Goal: Obtain resource: Obtain resource

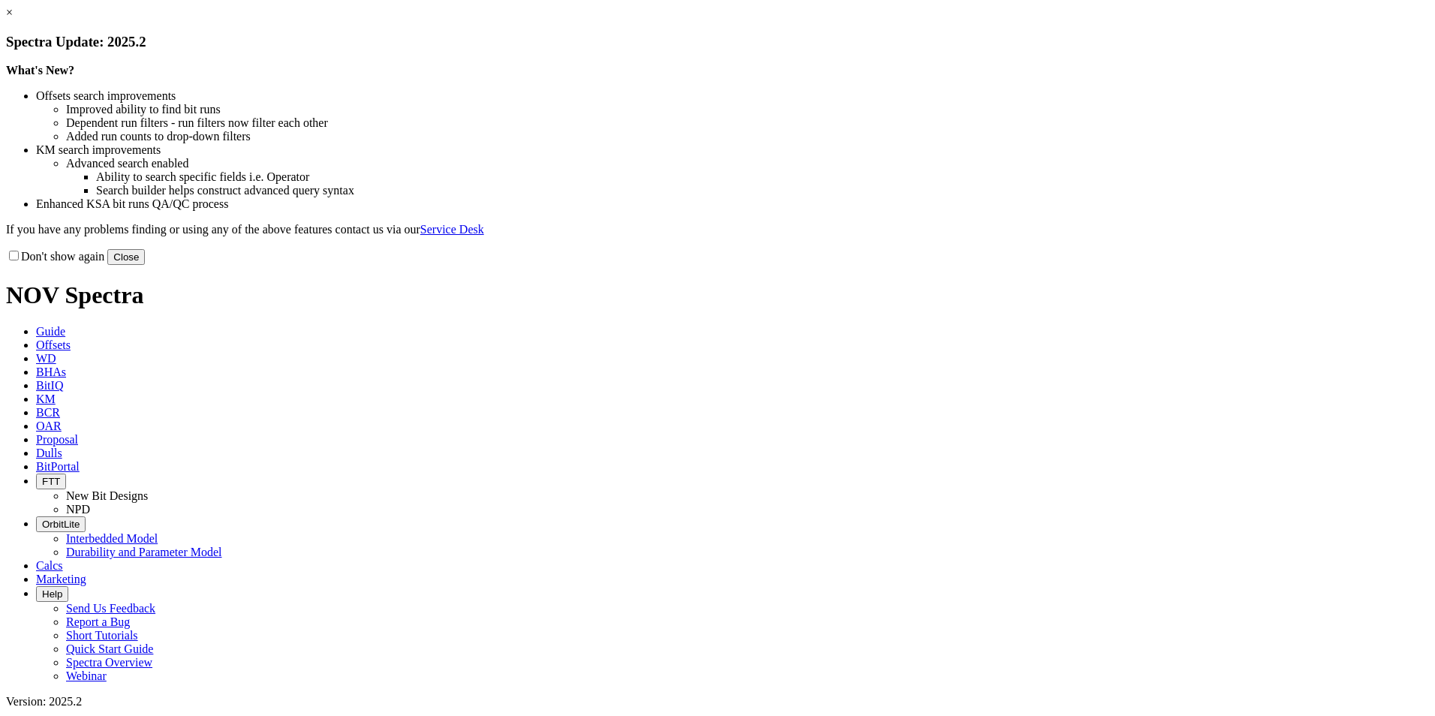
click at [13, 19] on link "×" at bounding box center [9, 12] width 7 height 13
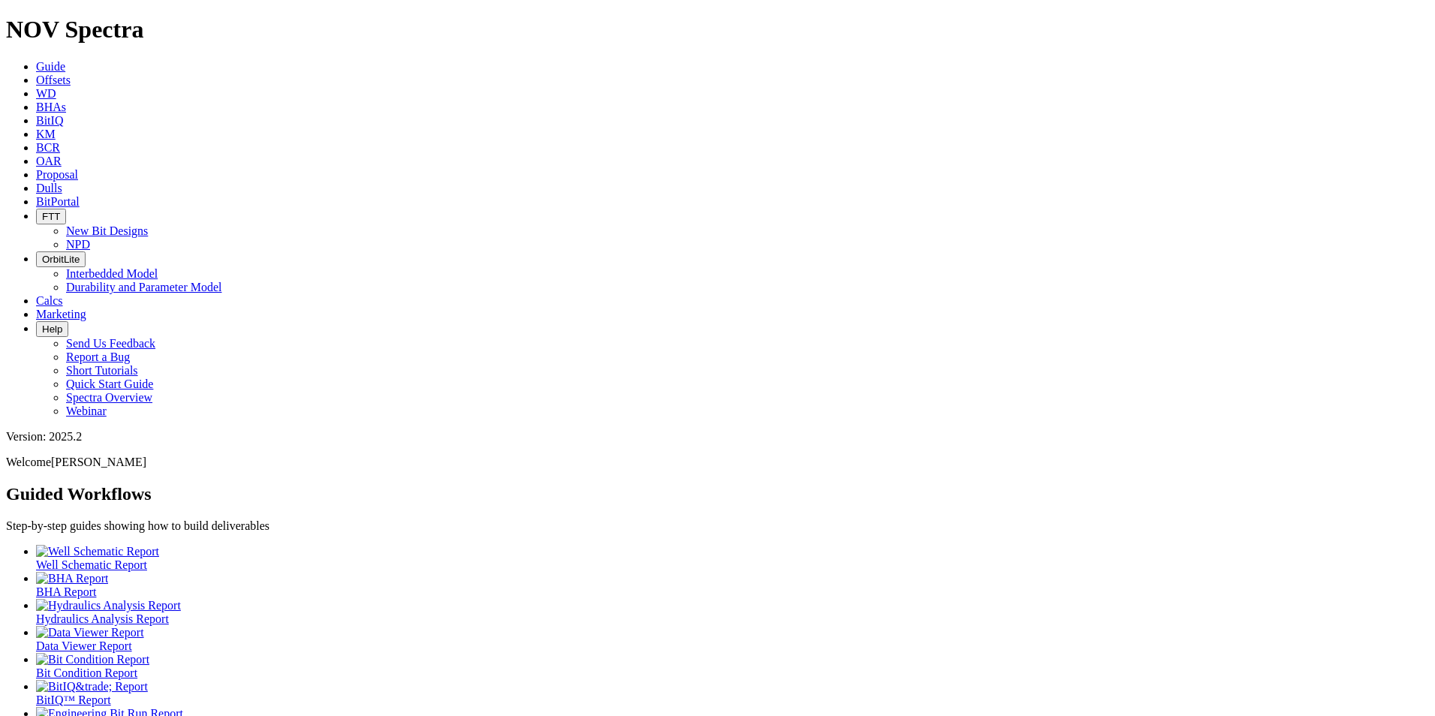
click at [71, 74] on span "Offsets" at bounding box center [53, 80] width 35 height 13
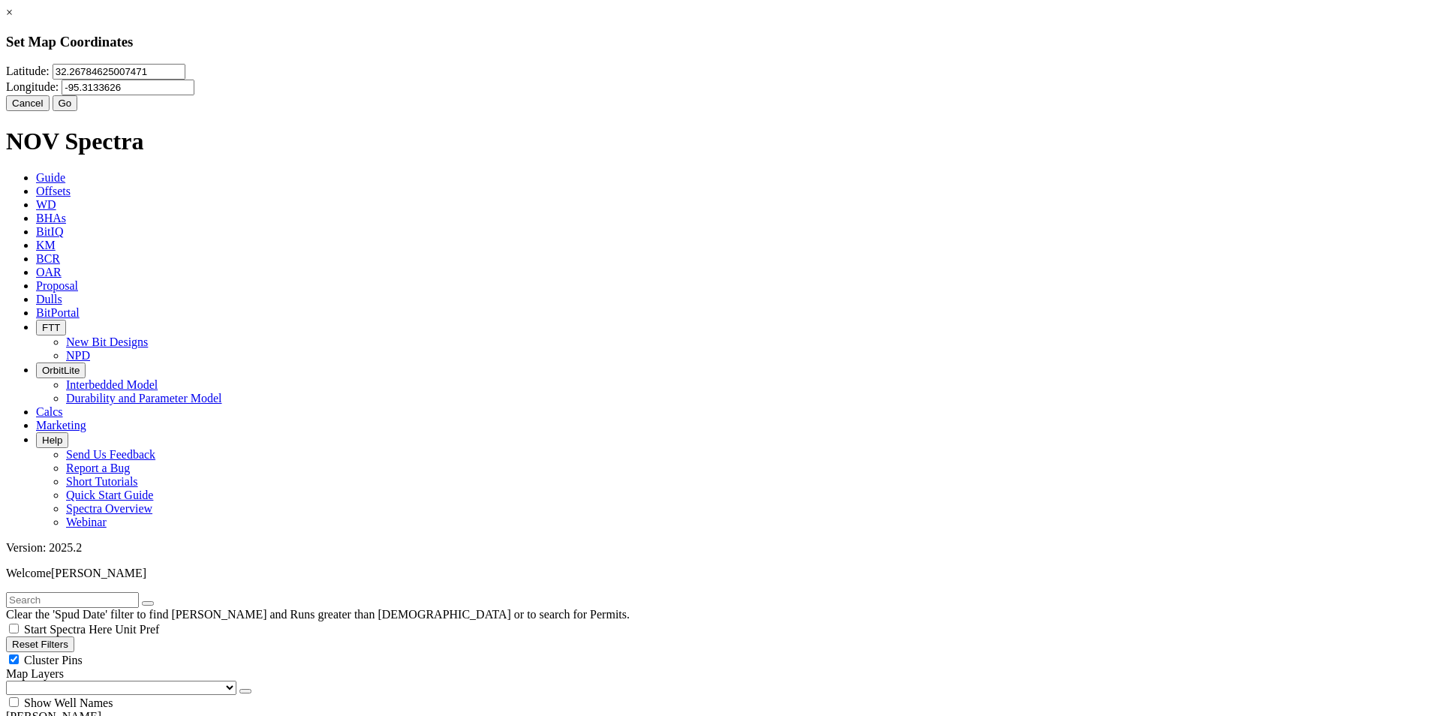
click at [185, 80] on input "32.26784625007471" at bounding box center [119, 72] width 133 height 16
type input "40.0808"
type input "-110.095"
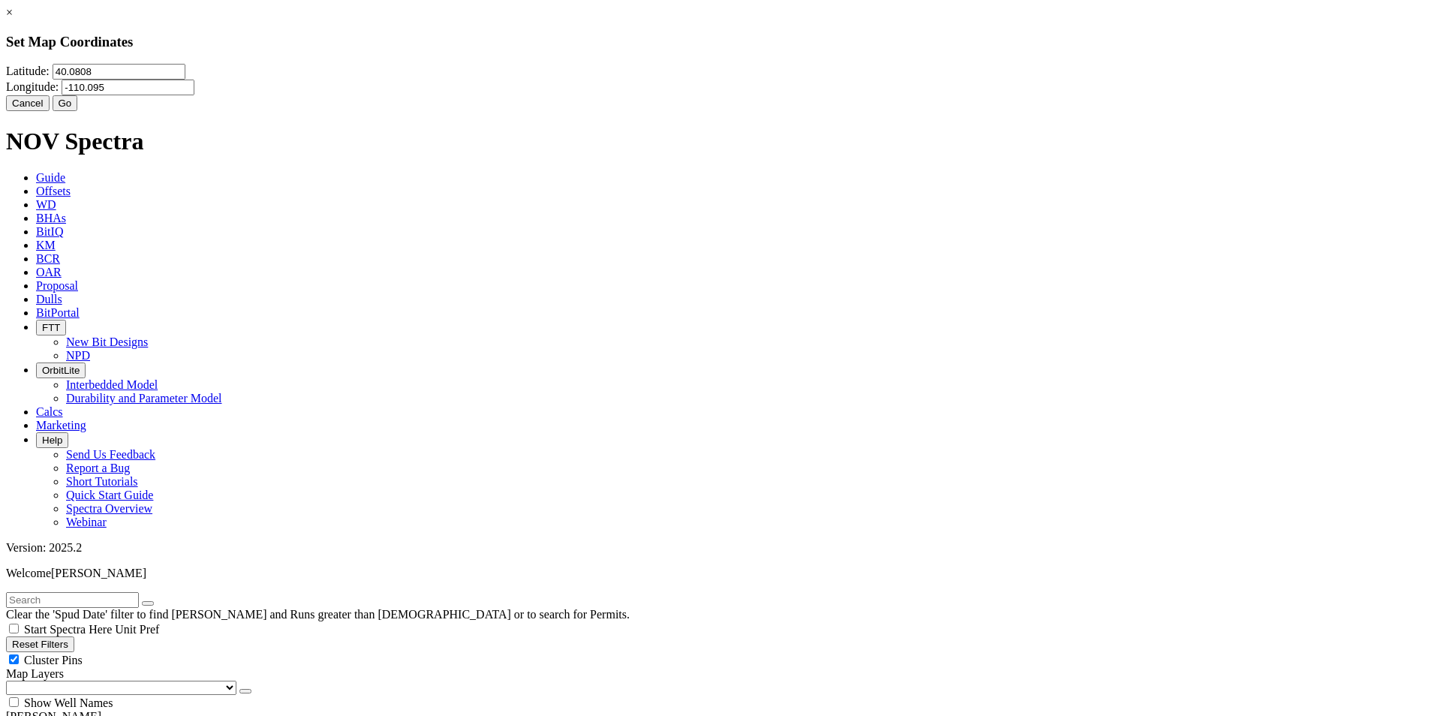
click at [78, 111] on button "Go" at bounding box center [66, 103] width 26 height 16
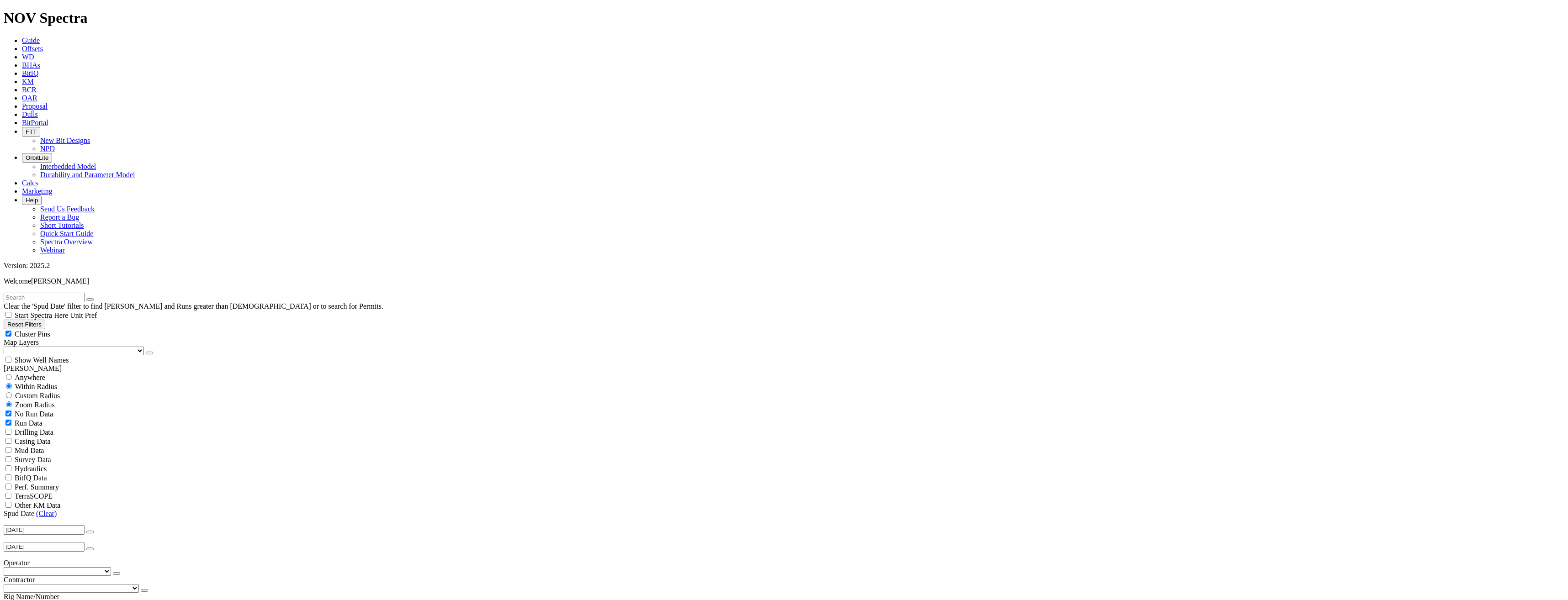
click at [113, 435] on button "button" at bounding box center [116, 573] width 7 height 3
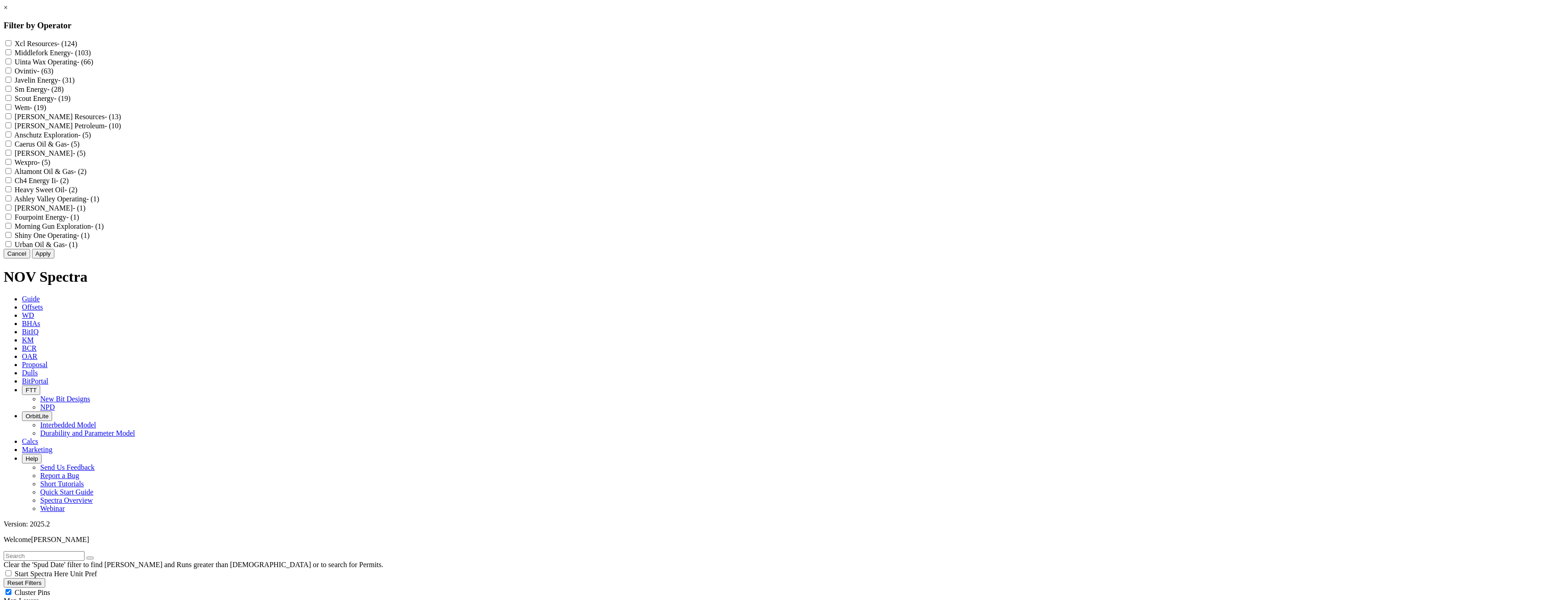
click at [71, 102] on label "Scout Energy - (19)" at bounding box center [43, 98] width 56 height 8
click at [12, 101] on Energy "Scout Energy - (19)" at bounding box center [9, 98] width 6 height 6
click at [71, 102] on label "Scout Energy - (19)" at bounding box center [43, 98] width 56 height 8
click at [12, 101] on Energy "Scout Energy - (19)" at bounding box center [9, 98] width 6 height 6
drag, startPoint x: 744, startPoint y: 116, endPoint x: 749, endPoint y: 114, distance: 5.4
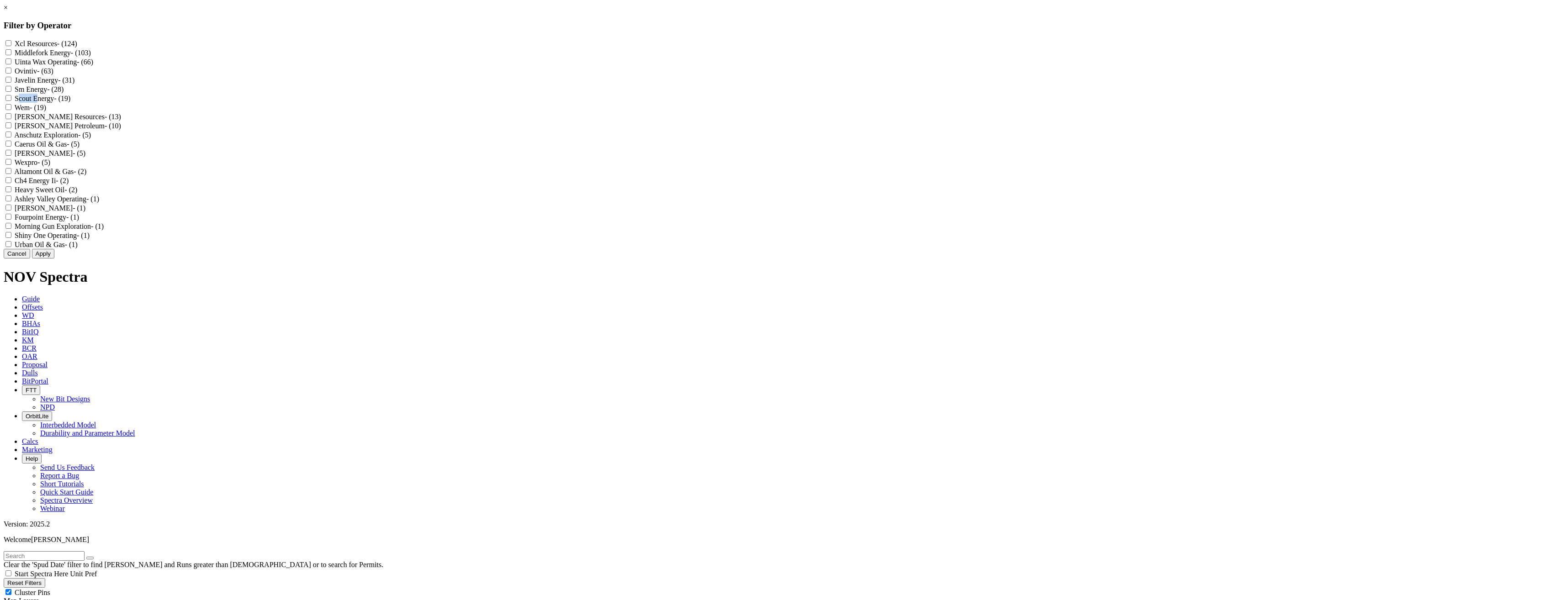
click at [71, 102] on label "Scout Energy - (19)" at bounding box center [43, 98] width 56 height 8
click at [12, 101] on Energy "Scout Energy - (19)" at bounding box center [9, 98] width 6 height 6
checkbox Energy "true"
click at [54, 259] on button "Apply" at bounding box center [43, 254] width 23 height 10
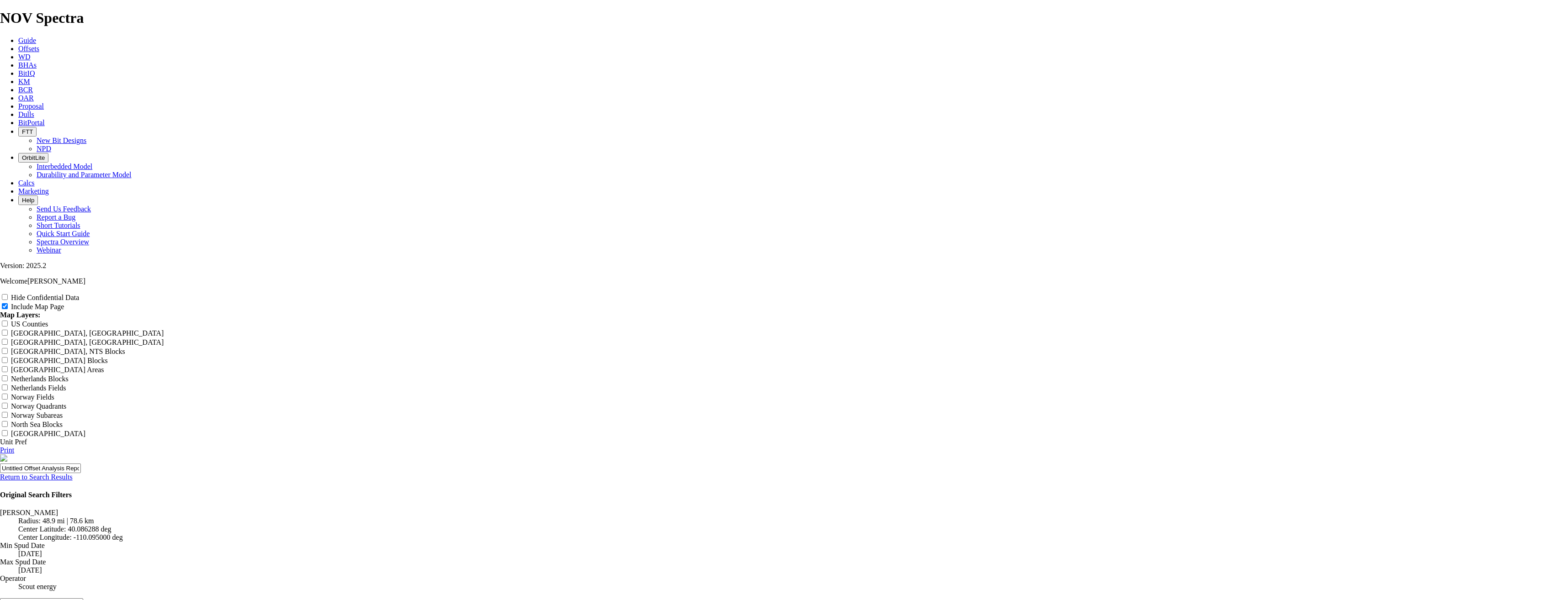
click at [72, 435] on link "Return to Search Results" at bounding box center [36, 477] width 72 height 8
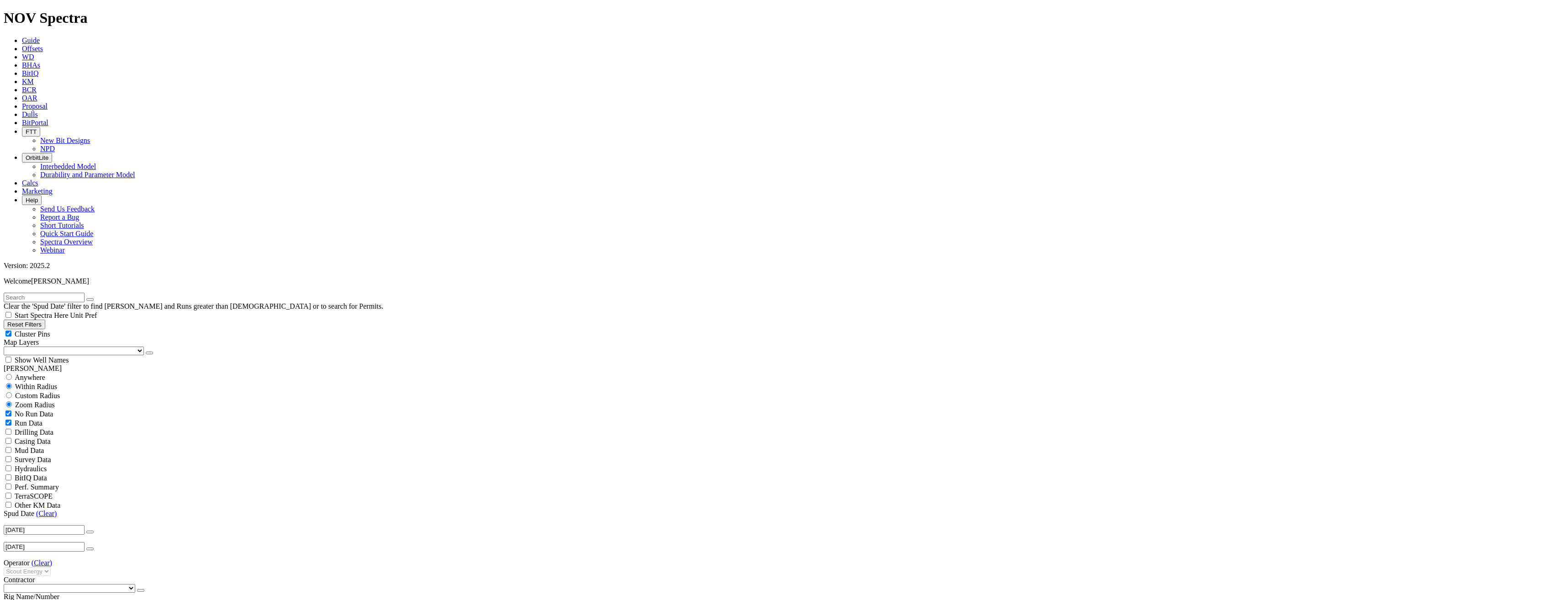
click at [43, 435] on link "(Clear)" at bounding box center [42, 563] width 21 height 8
select select
click at [38, 392] on span "Custom Radius" at bounding box center [38, 396] width 45 height 8
radio input "true"
radio input "false"
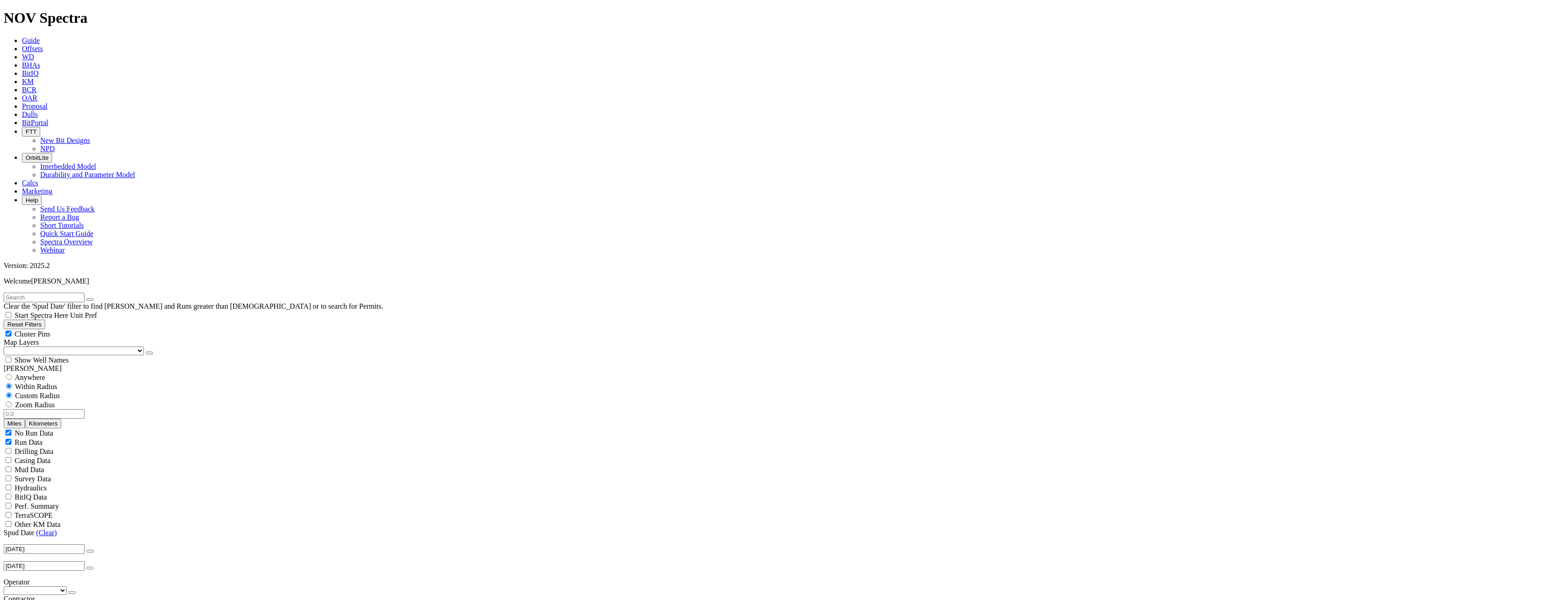
click at [51, 410] on input "number" at bounding box center [44, 414] width 81 height 10
type input "10"
click at [25, 419] on button "Miles" at bounding box center [14, 424] width 21 height 10
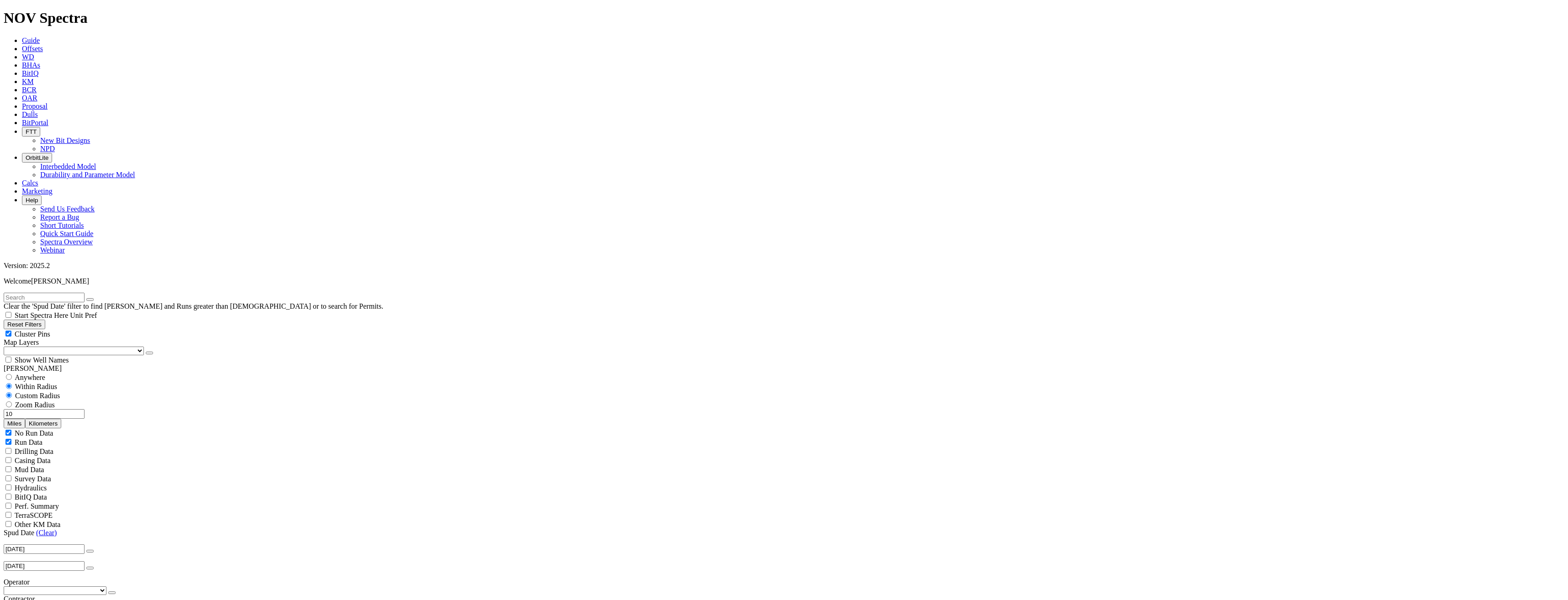
select select "8.75"
checkbox input "false"
select select "? number:8.75 ?"
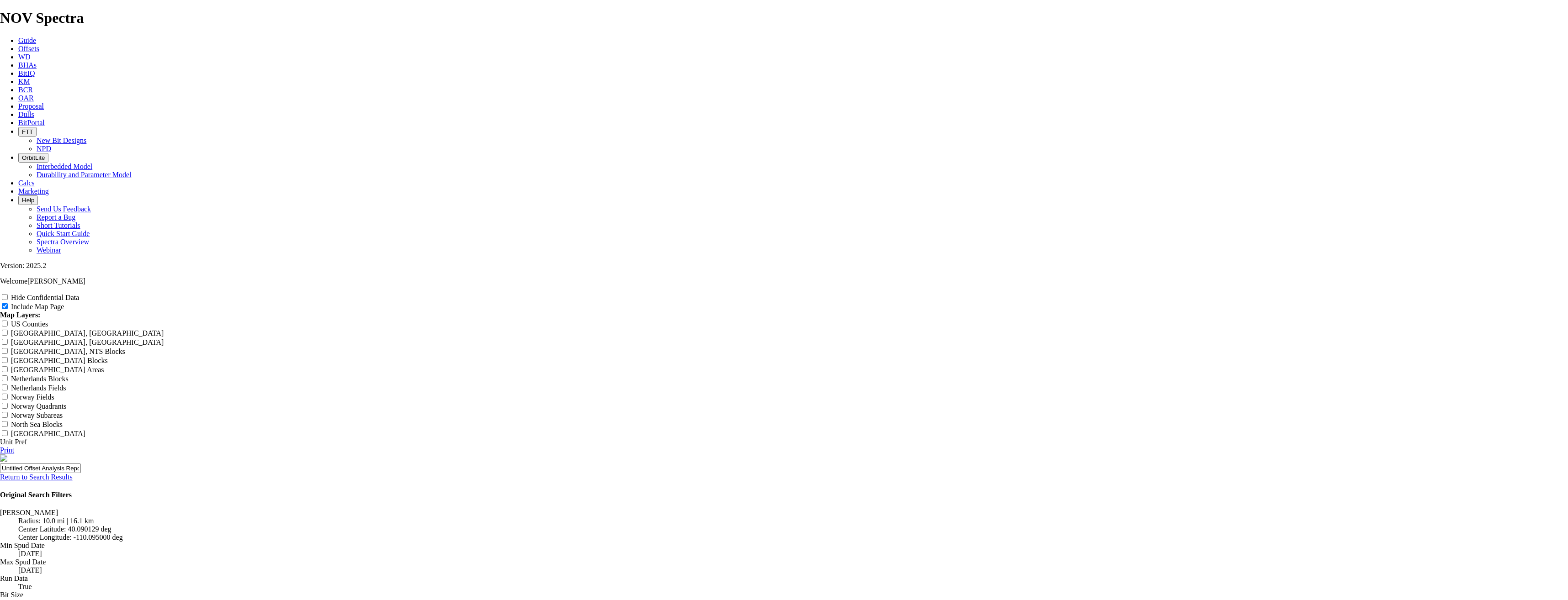
click at [72, 435] on link "Return to Search Results" at bounding box center [36, 477] width 72 height 8
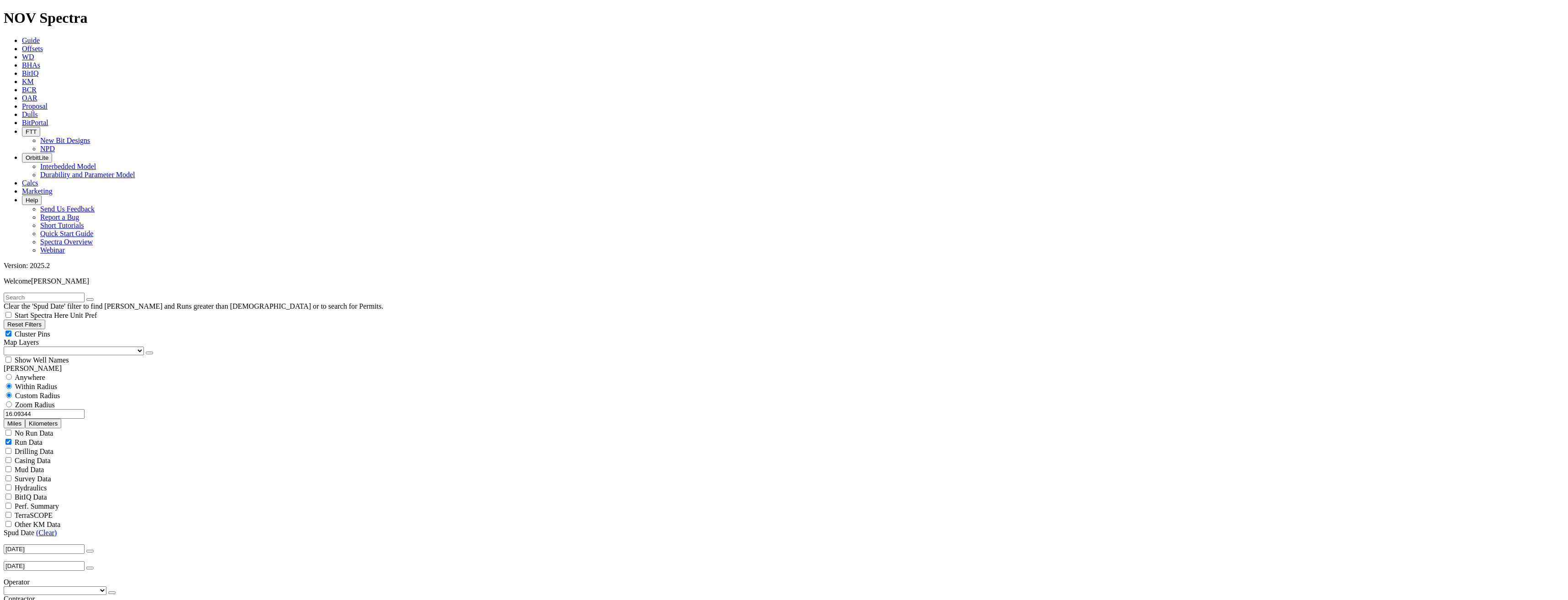
scroll to position [137, 0]
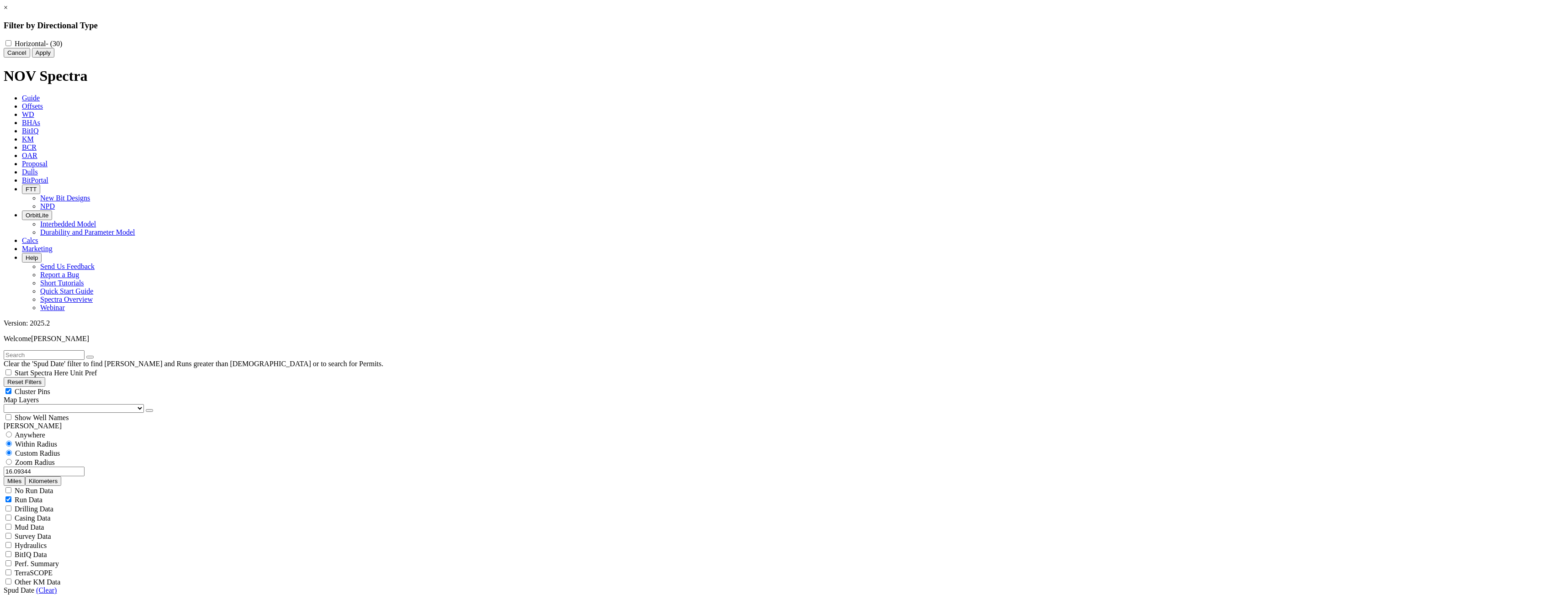
click at [142, 58] on div "× Filter by Directional Type Horizontal - (30) Cancel Apply" at bounding box center [784, 30] width 1561 height 54
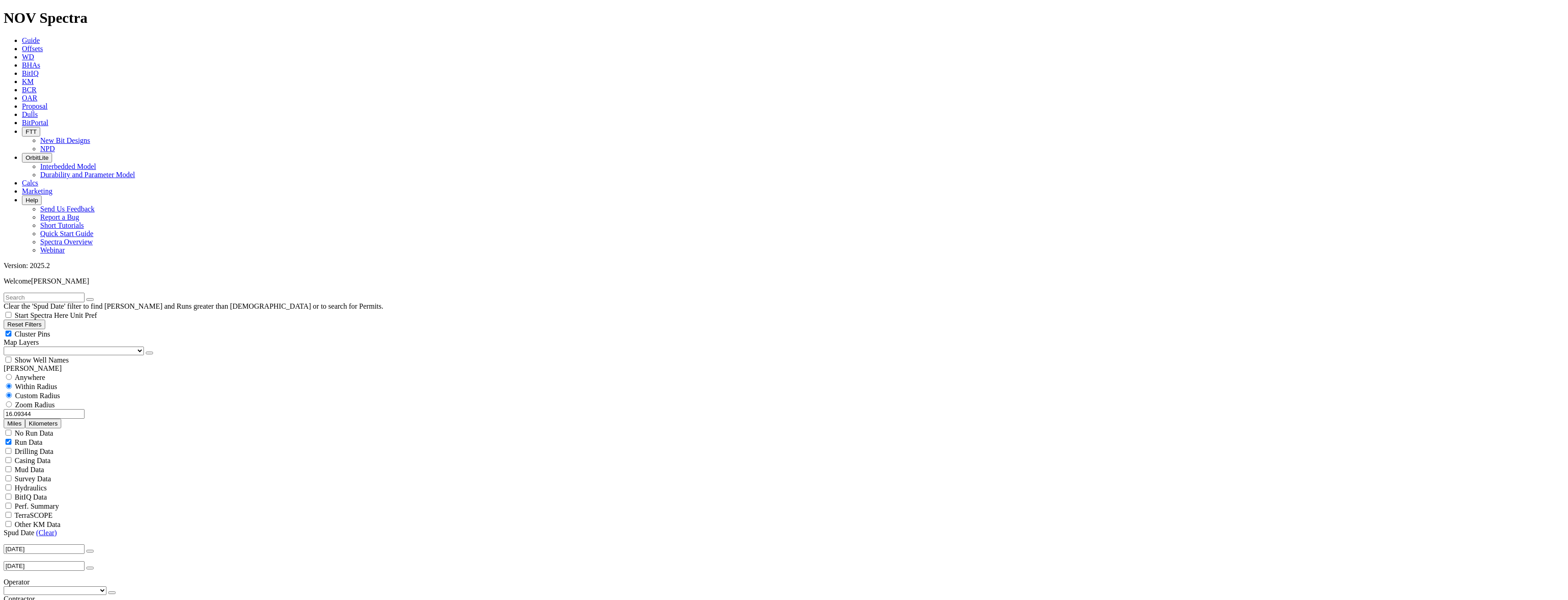
scroll to position [228, 0]
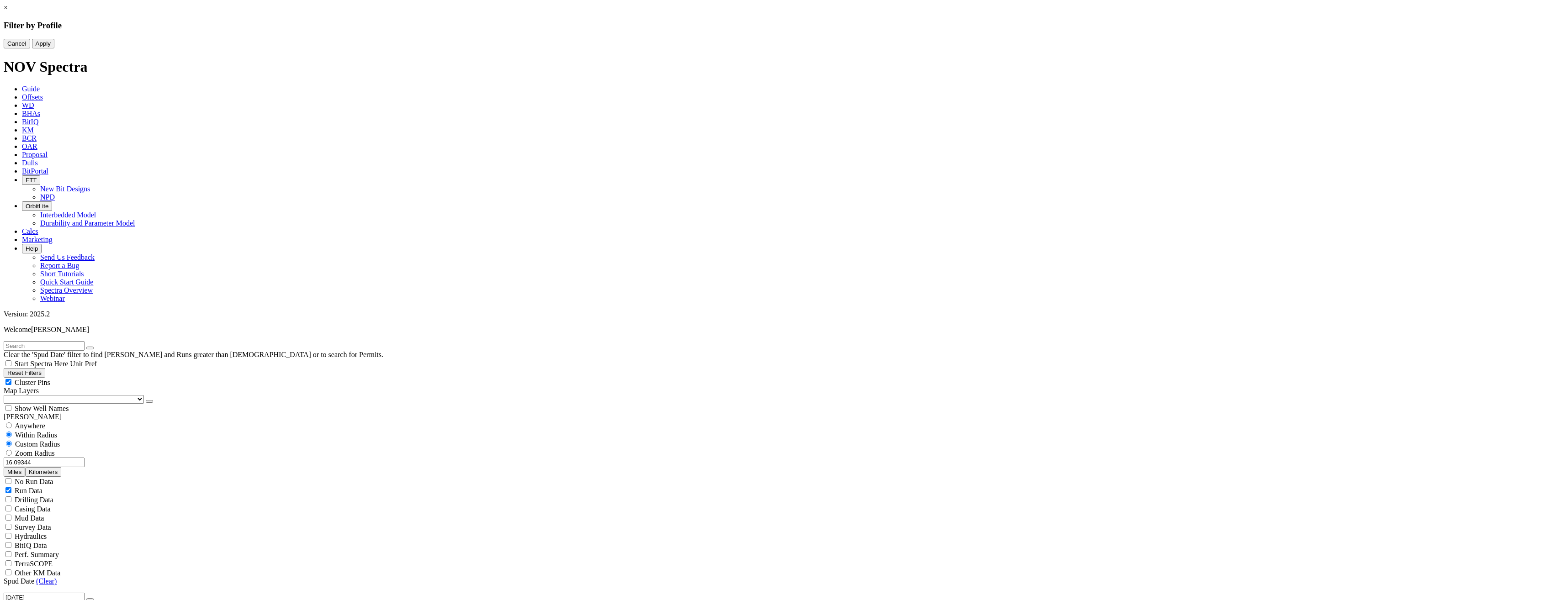
click at [8, 12] on link "×" at bounding box center [5, 7] width 4 height 8
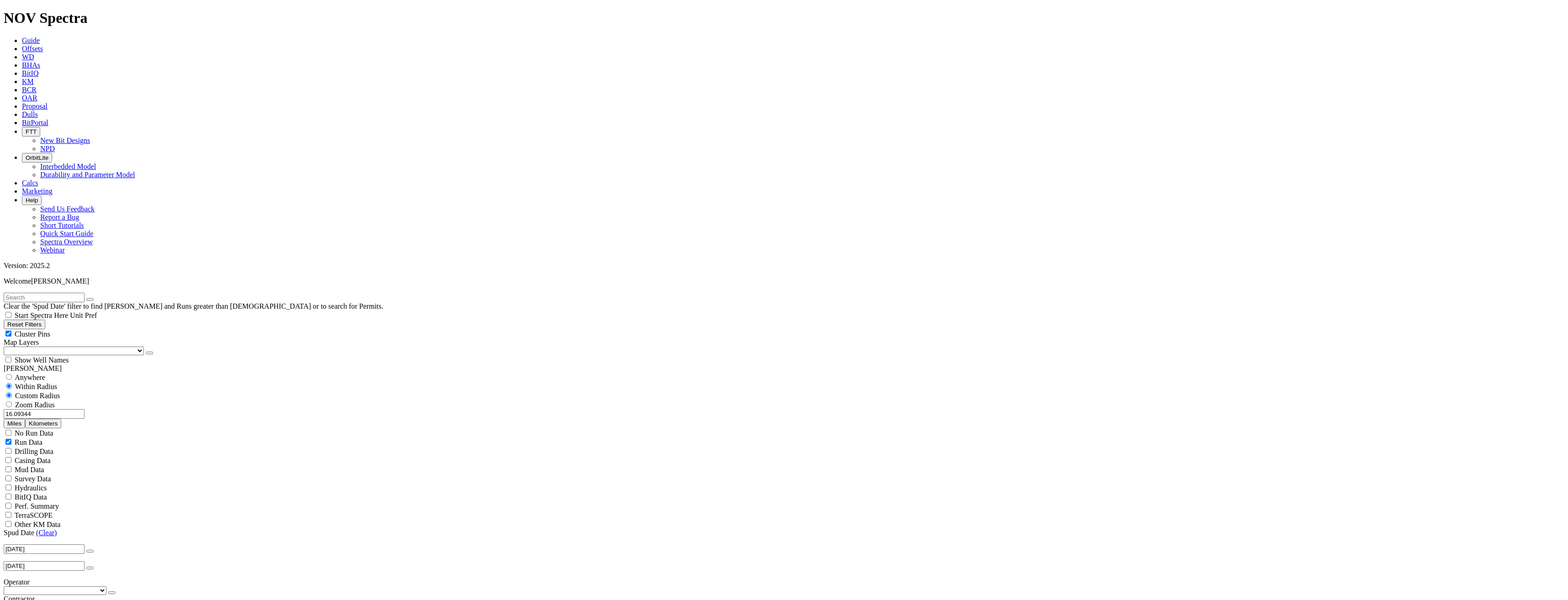
scroll to position [46, 0]
click at [108, 435] on button "button" at bounding box center [112, 593] width 7 height 3
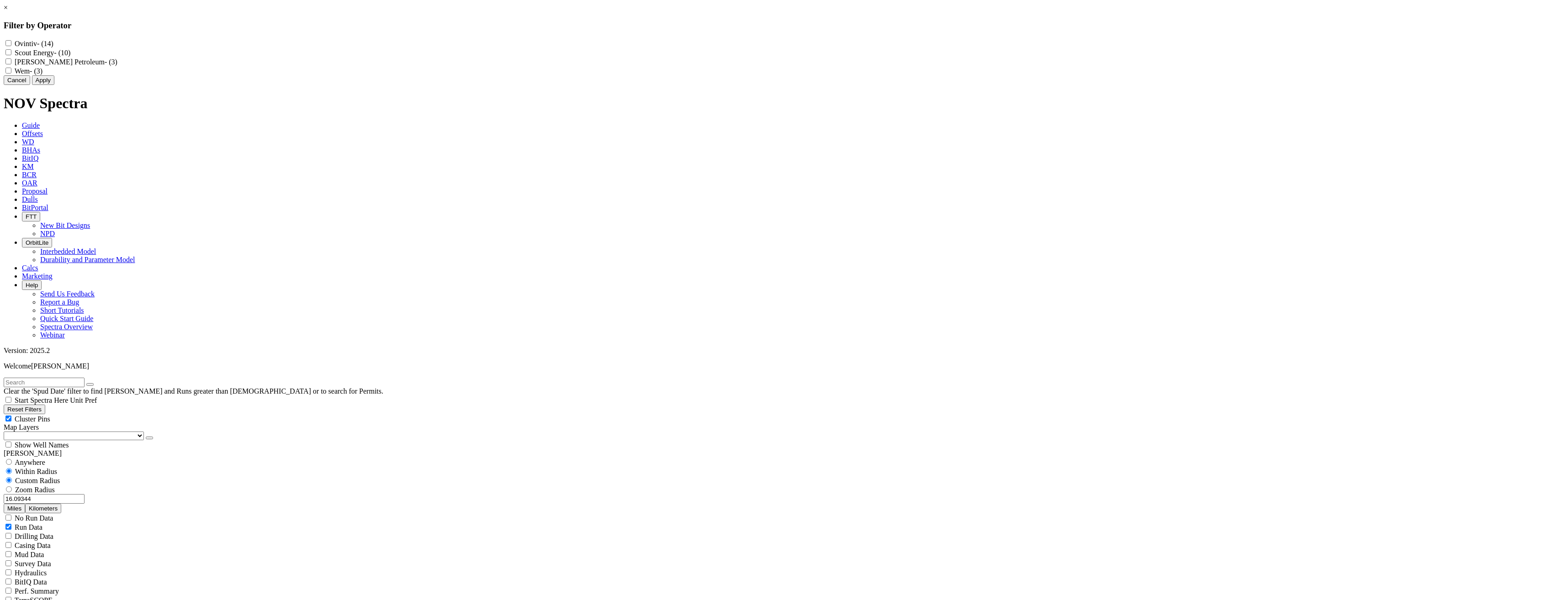
click at [8, 12] on link "×" at bounding box center [5, 7] width 4 height 8
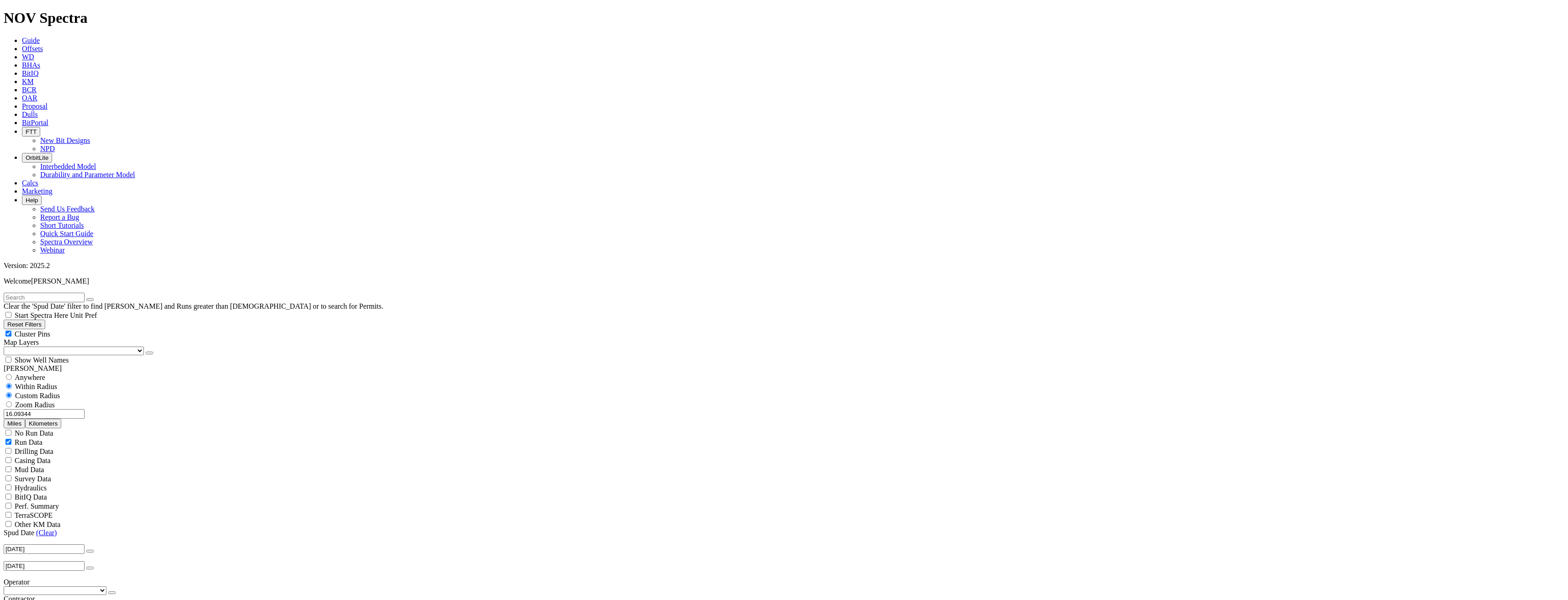
scroll to position [0, 0]
click at [51, 410] on input "16.09344" at bounding box center [44, 414] width 81 height 10
type input "25"
click at [108, 435] on button "button" at bounding box center [112, 593] width 7 height 3
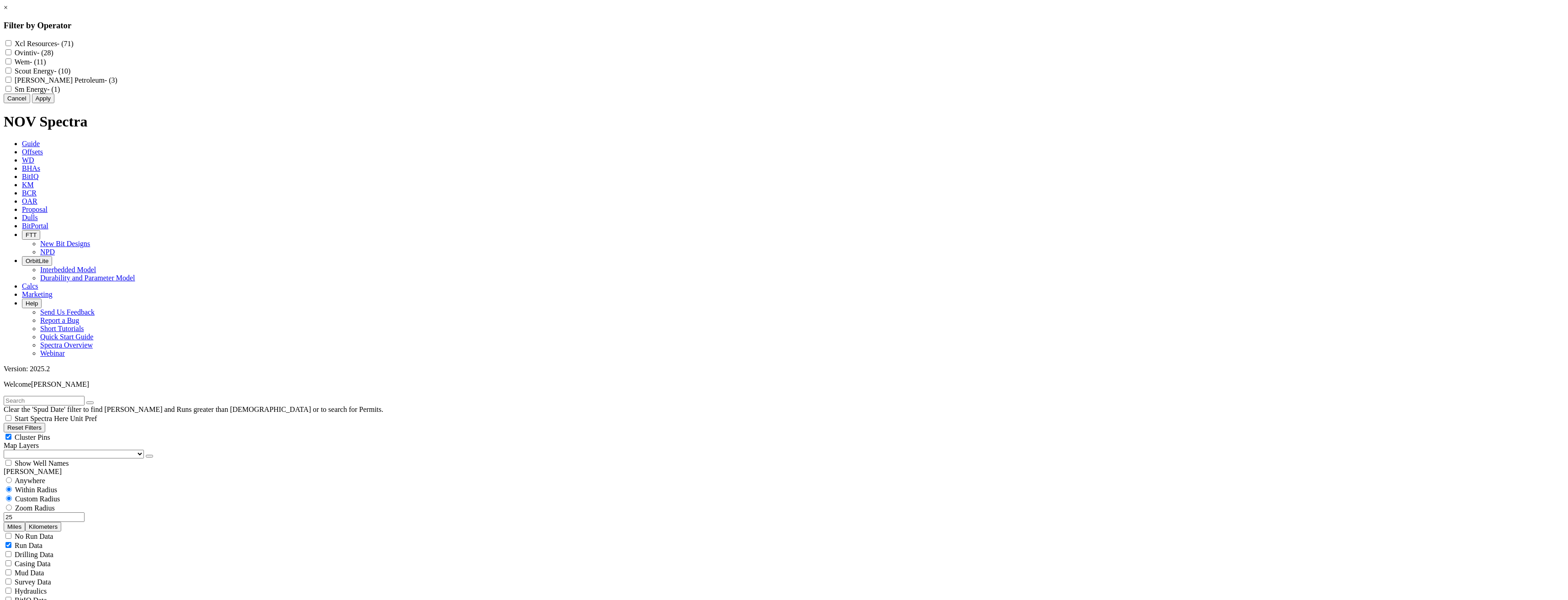
click at [60, 93] on label "Sm Energy - (1)" at bounding box center [37, 89] width 45 height 8
click at [12, 92] on Energy "Sm Energy - (1)" at bounding box center [9, 89] width 6 height 6
checkbox Energy "true"
click at [54, 103] on button "Apply" at bounding box center [43, 99] width 23 height 10
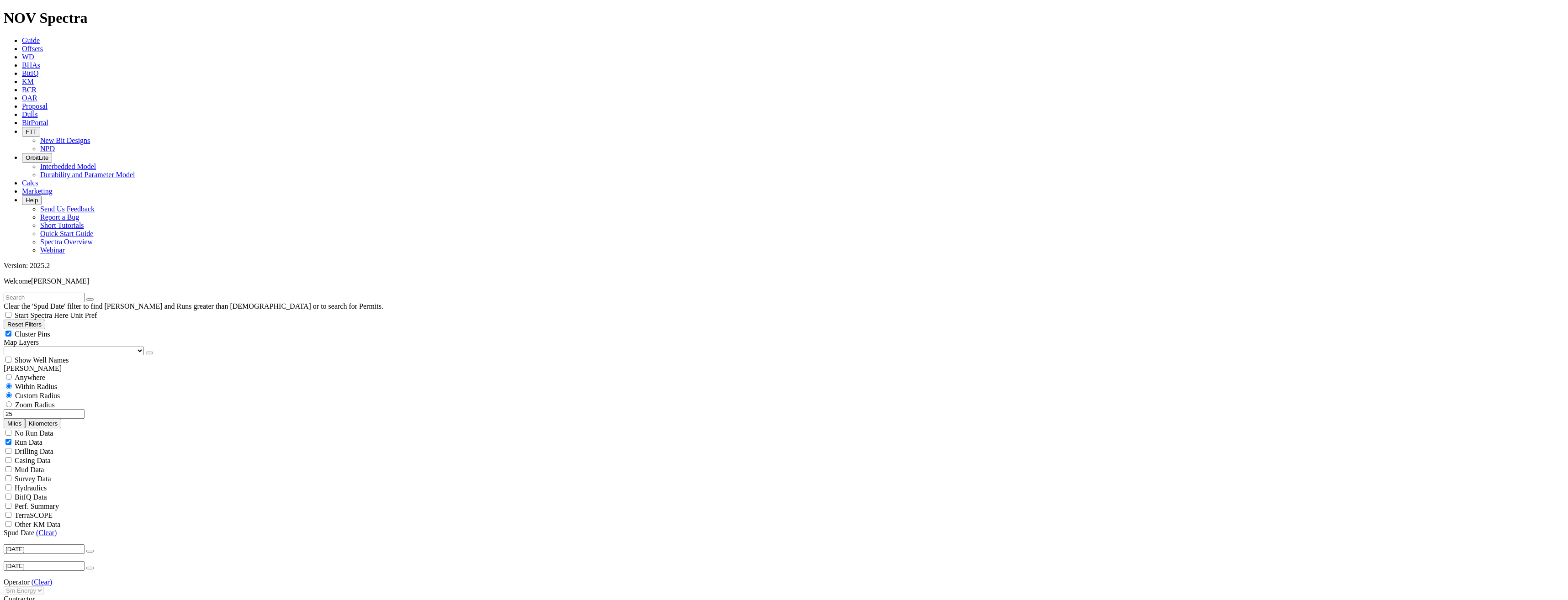
click at [52, 435] on link "(Clear)" at bounding box center [42, 582] width 21 height 8
select select
click at [108, 435] on button "button" at bounding box center [112, 593] width 7 height 3
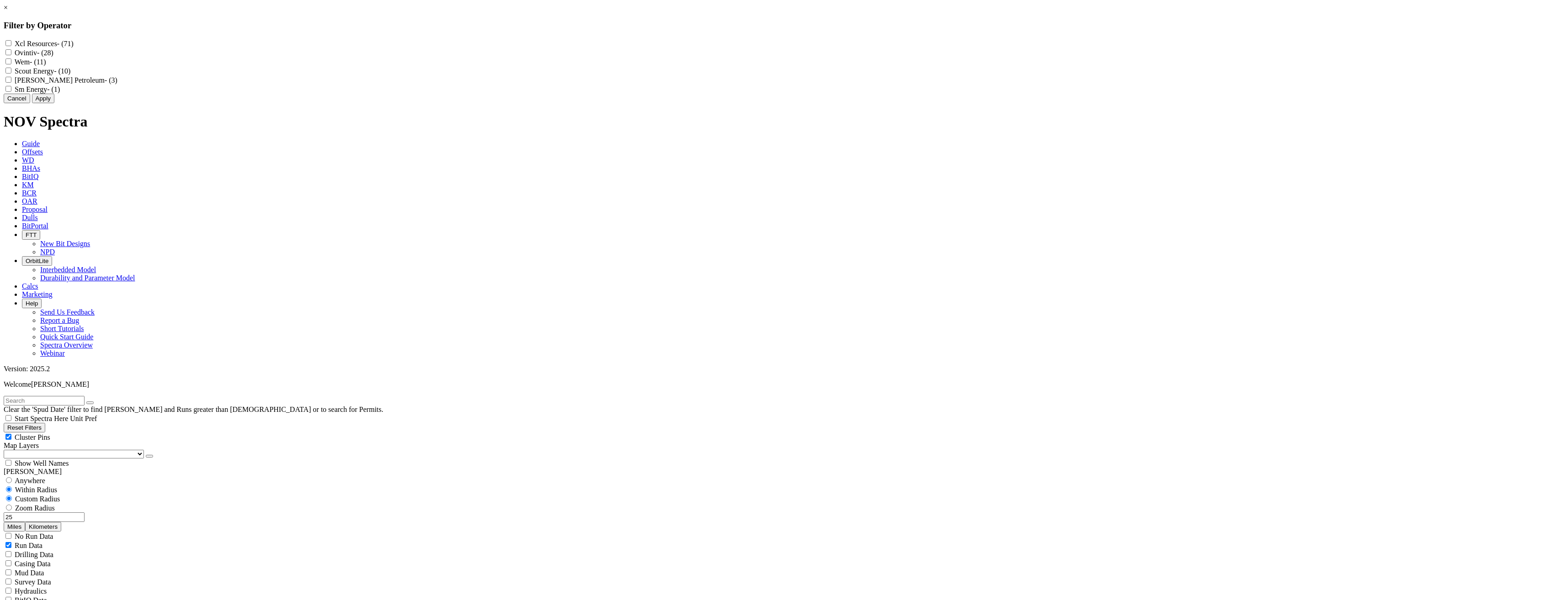
click at [8, 12] on link "×" at bounding box center [5, 7] width 4 height 8
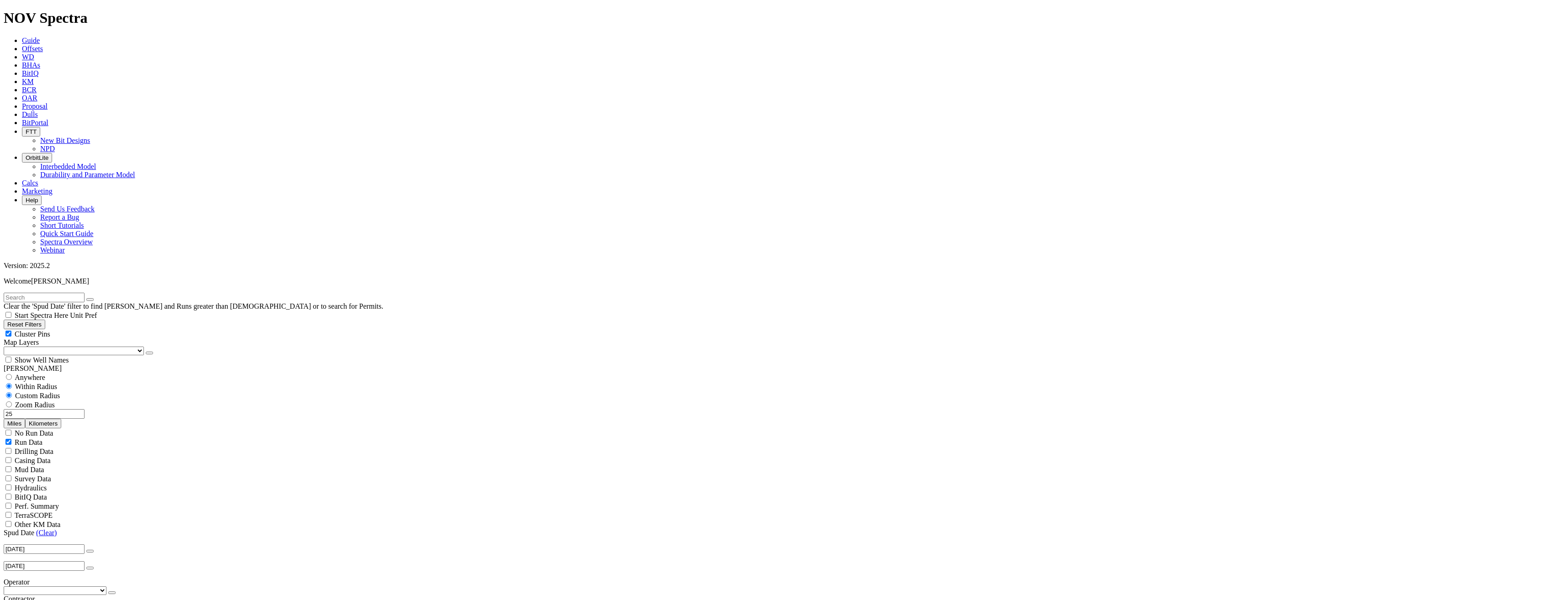
scroll to position [274, 0]
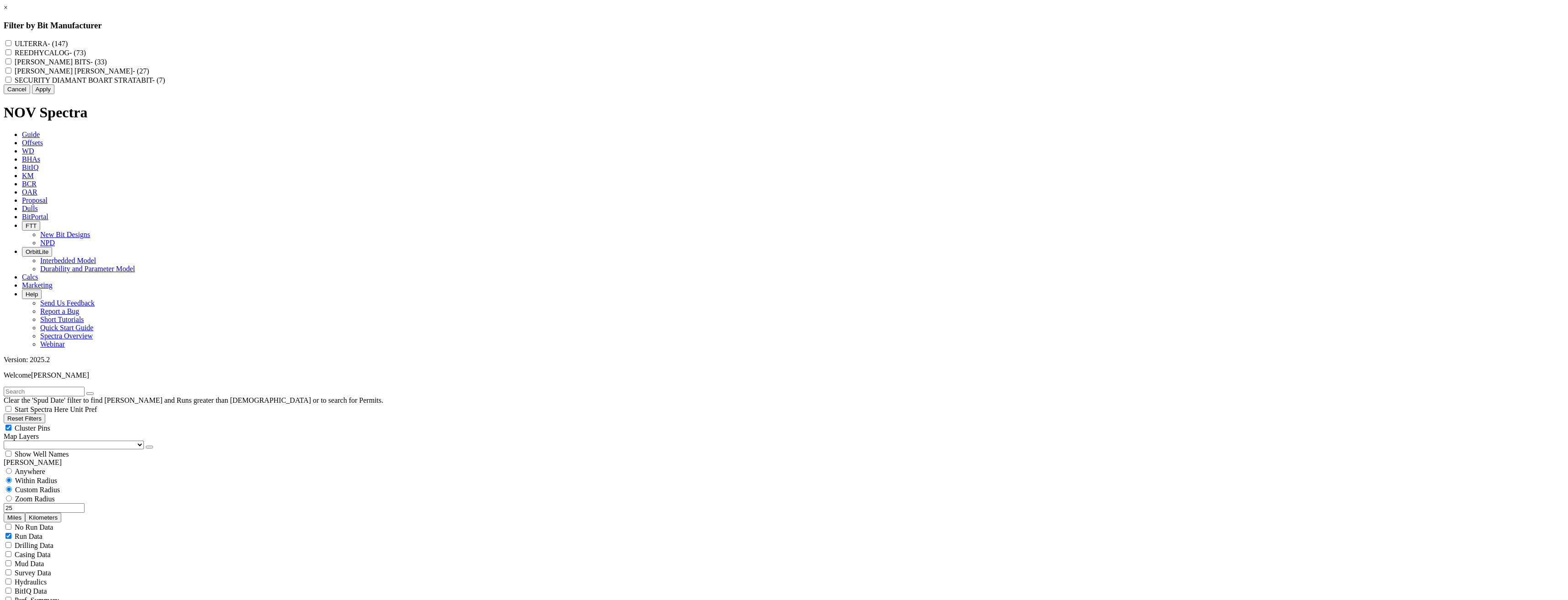
click at [86, 57] on label "REEDHYCALOG - (73)" at bounding box center [50, 52] width 71 height 8
click at [12, 55] on input "REEDHYCALOG - (73)" at bounding box center [9, 52] width 6 height 6
checkbox input "true"
click at [54, 94] on button "Apply" at bounding box center [43, 89] width 23 height 10
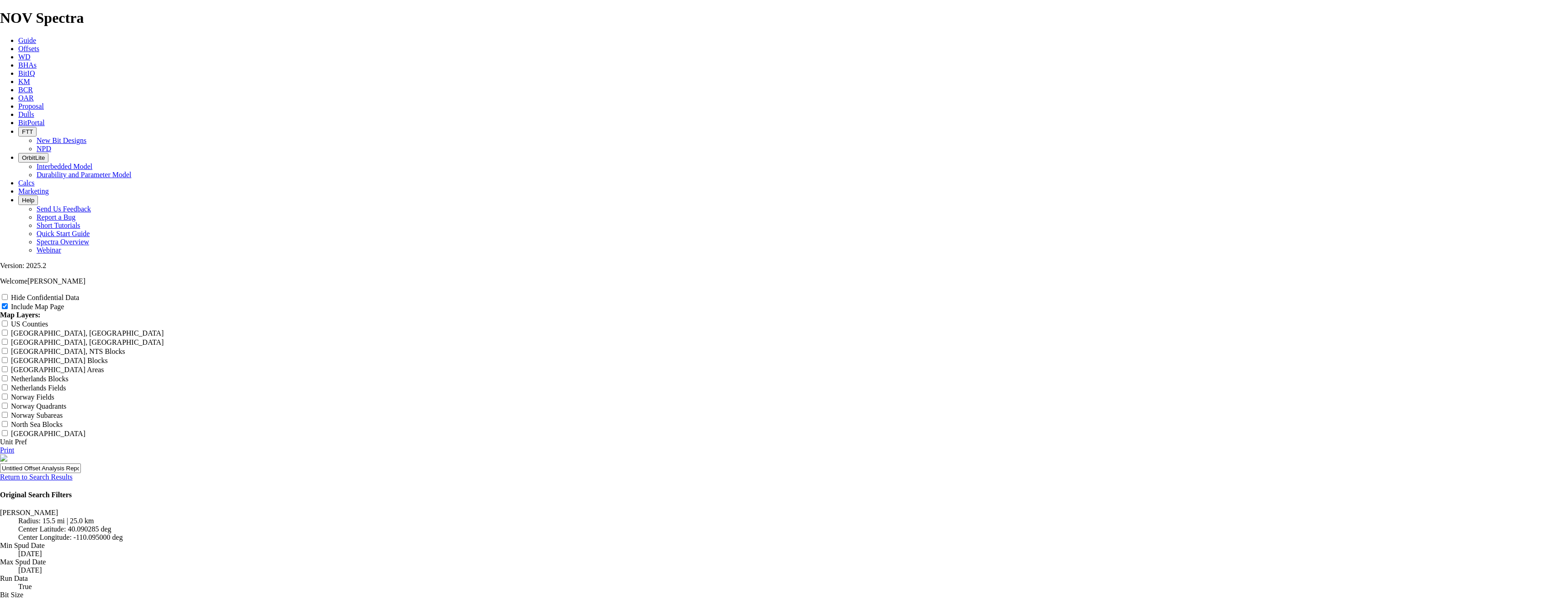
scroll to position [833, 0]
radio input "true"
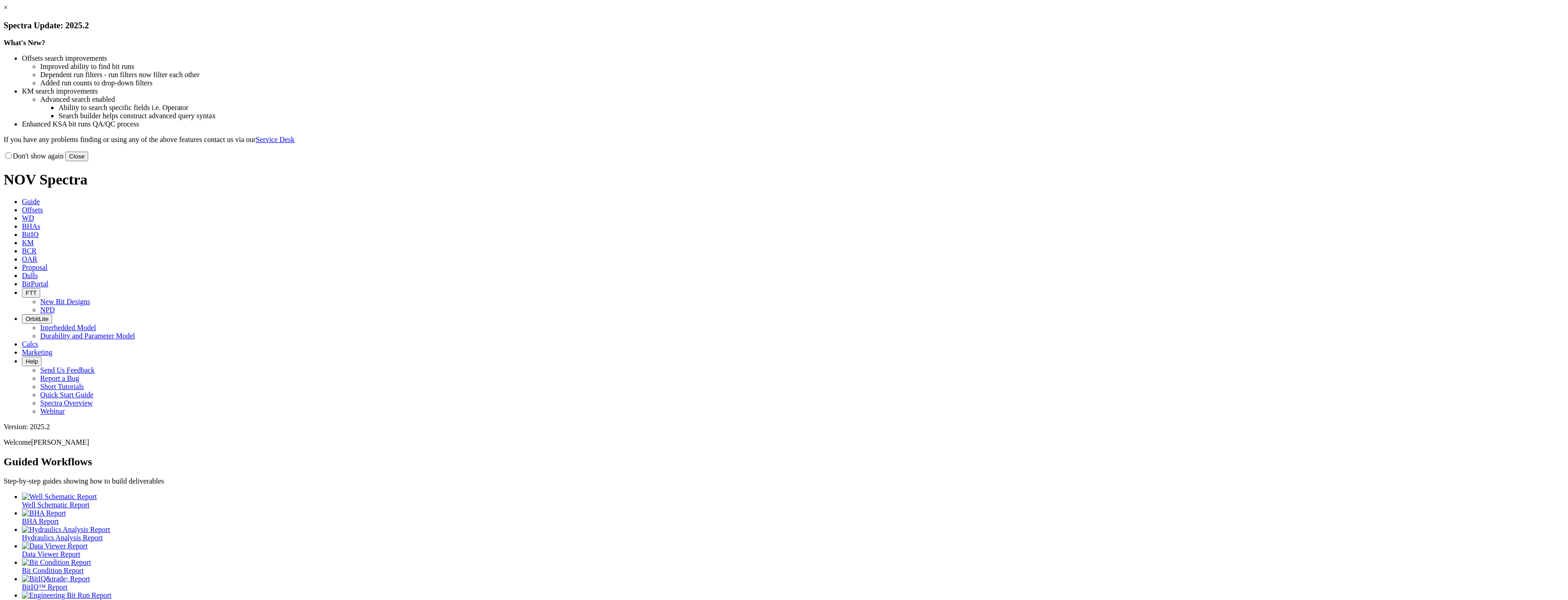
click at [8, 12] on link "×" at bounding box center [5, 7] width 4 height 8
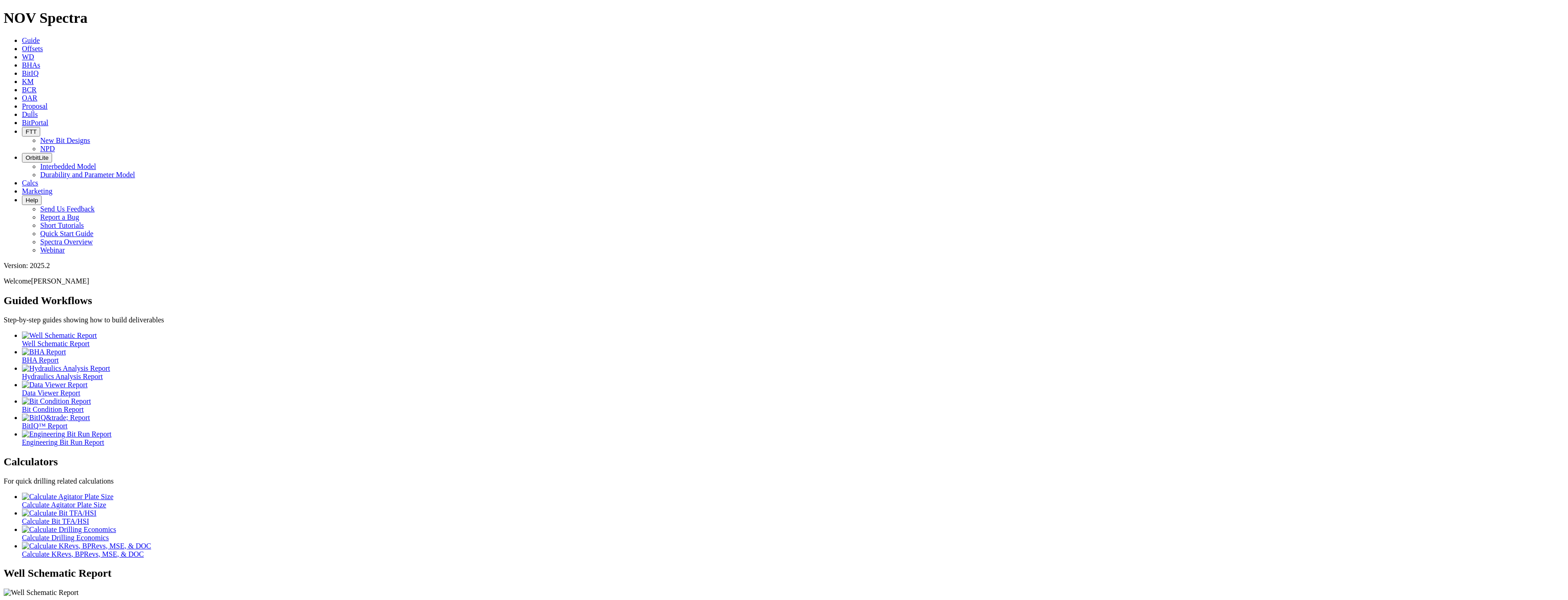
click at [43, 45] on span "Offsets" at bounding box center [32, 49] width 21 height 8
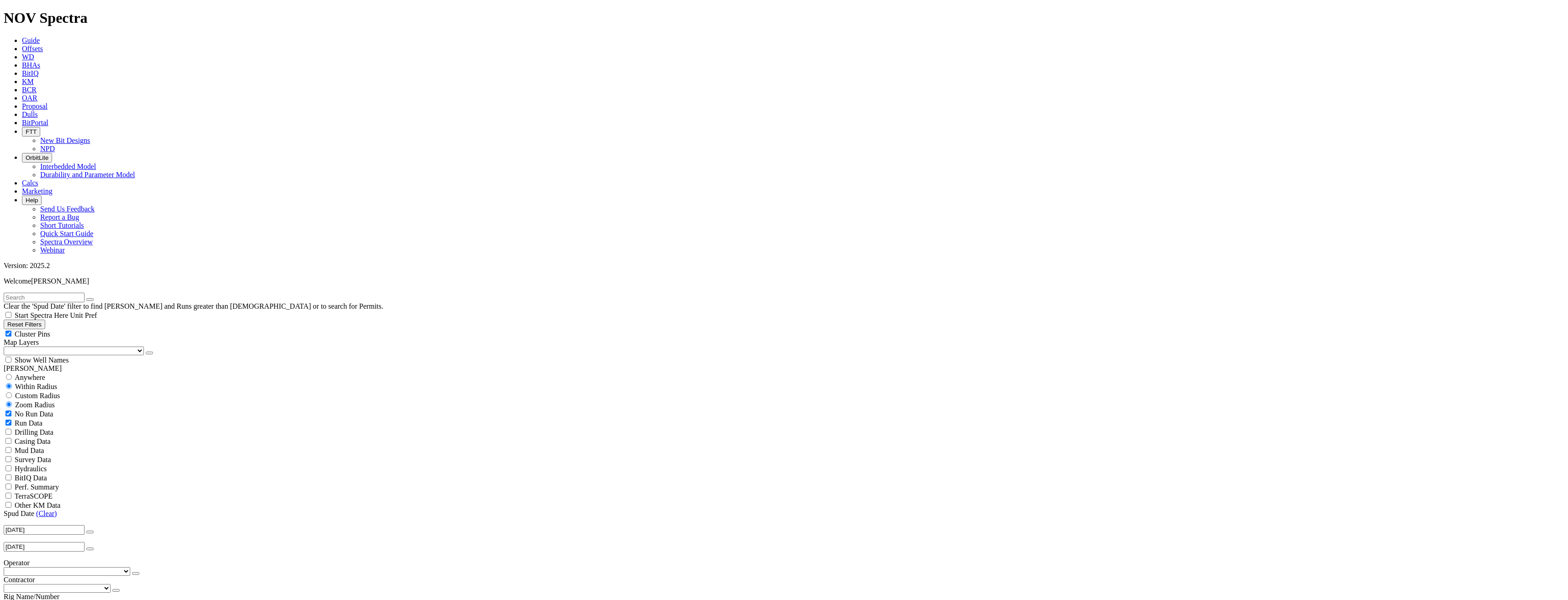
scroll to position [228, 0]
select select "7.875"
checkbox input "false"
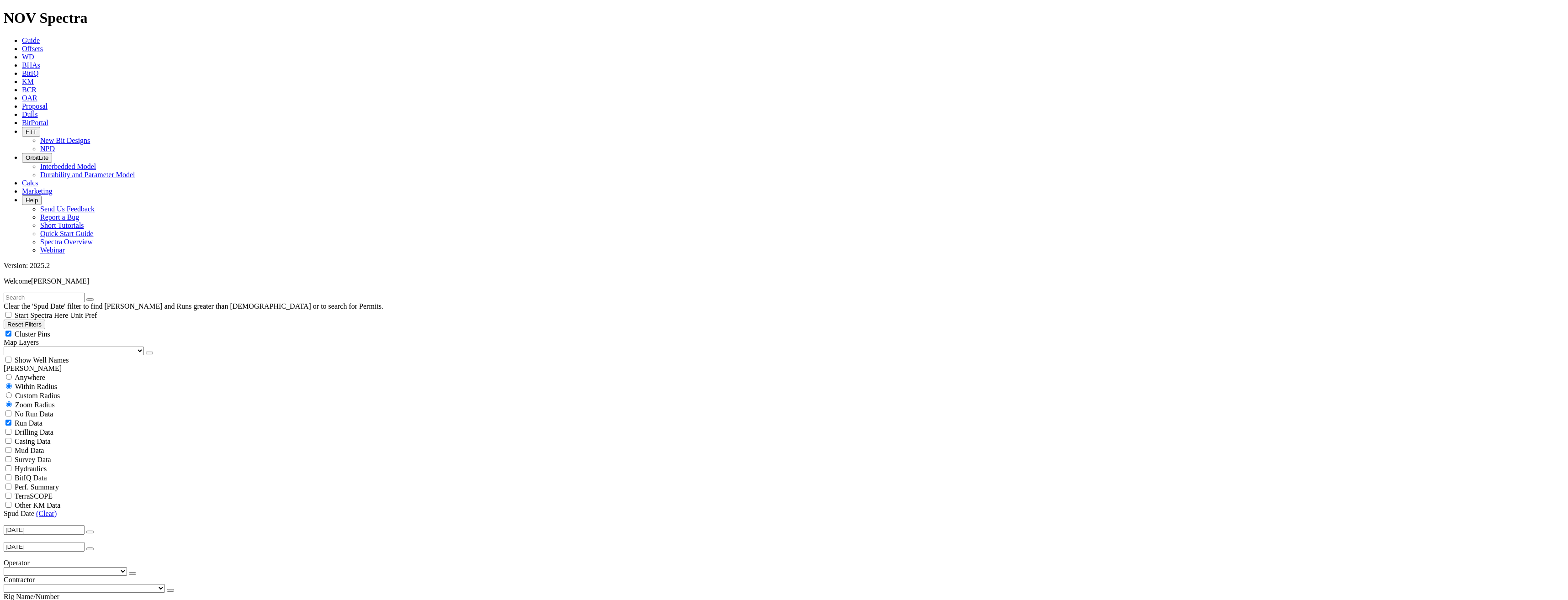
select select "? number:7.875 ?"
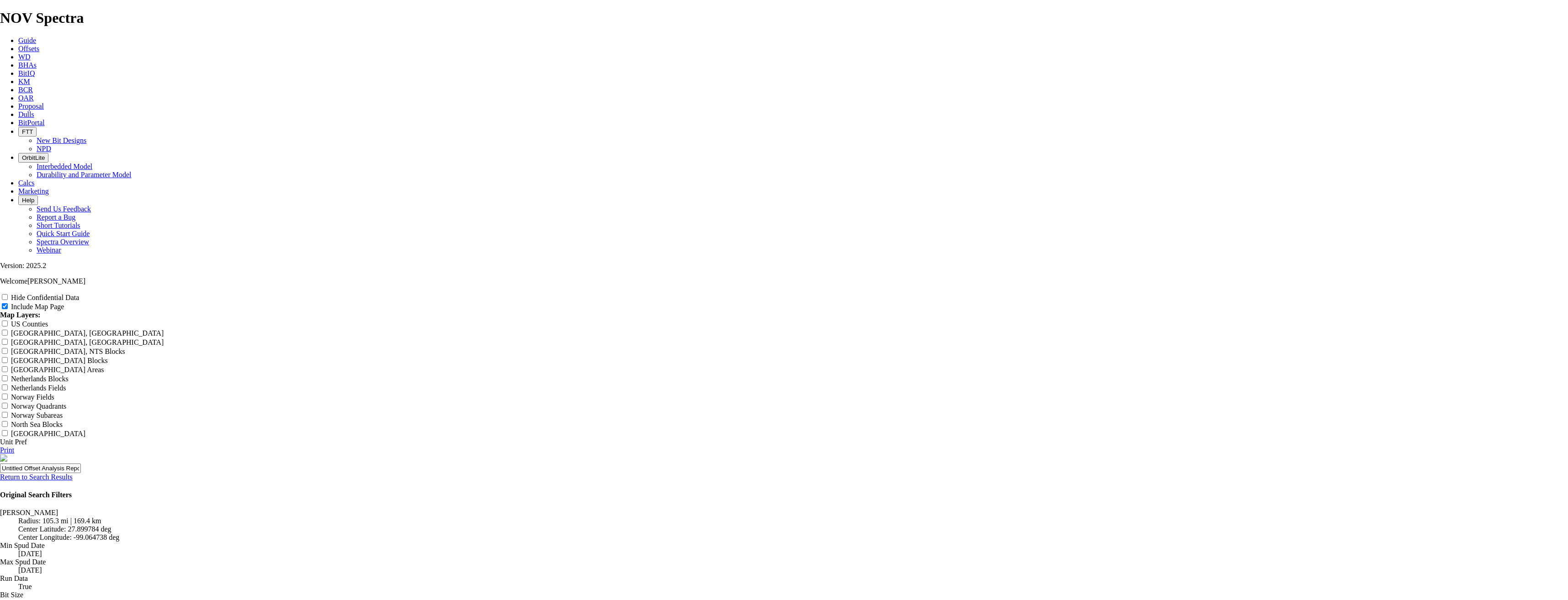
scroll to position [1096, 0]
